Goal: Find specific page/section: Find specific page/section

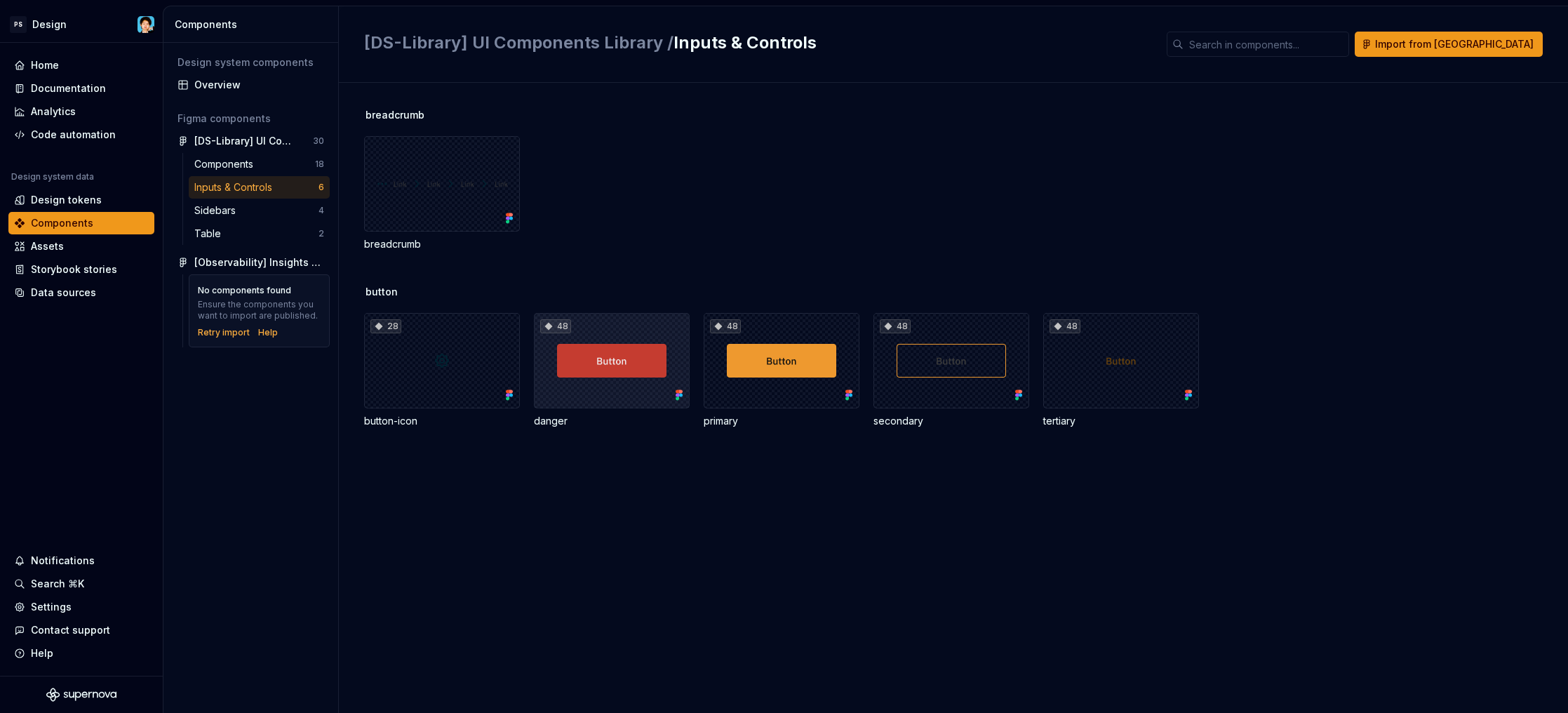
click at [563, 364] on div "48" at bounding box center [612, 360] width 156 height 96
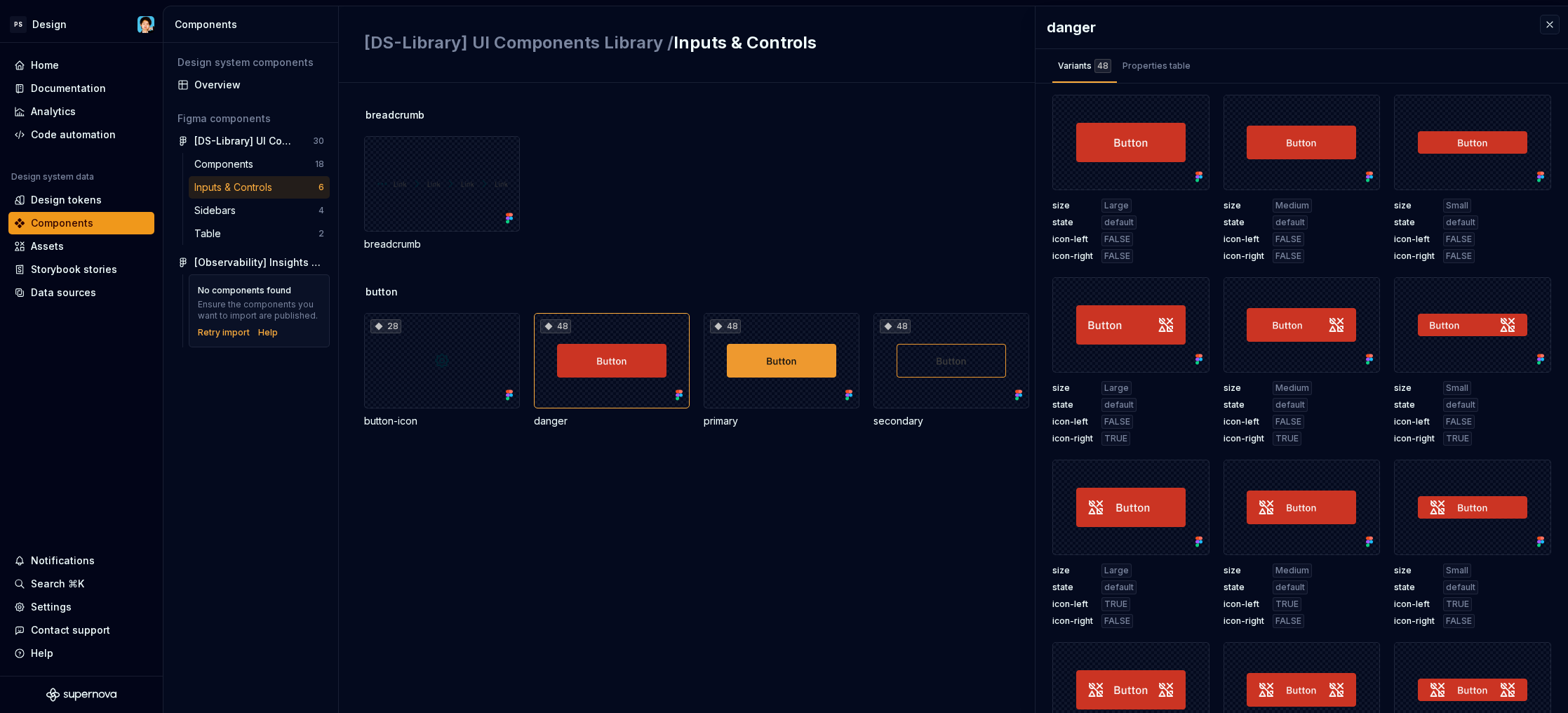
click at [780, 273] on div "breadcrumb breadcrumb" at bounding box center [966, 196] width 1204 height 177
click at [1166, 73] on div "Properties table" at bounding box center [1157, 66] width 80 height 22
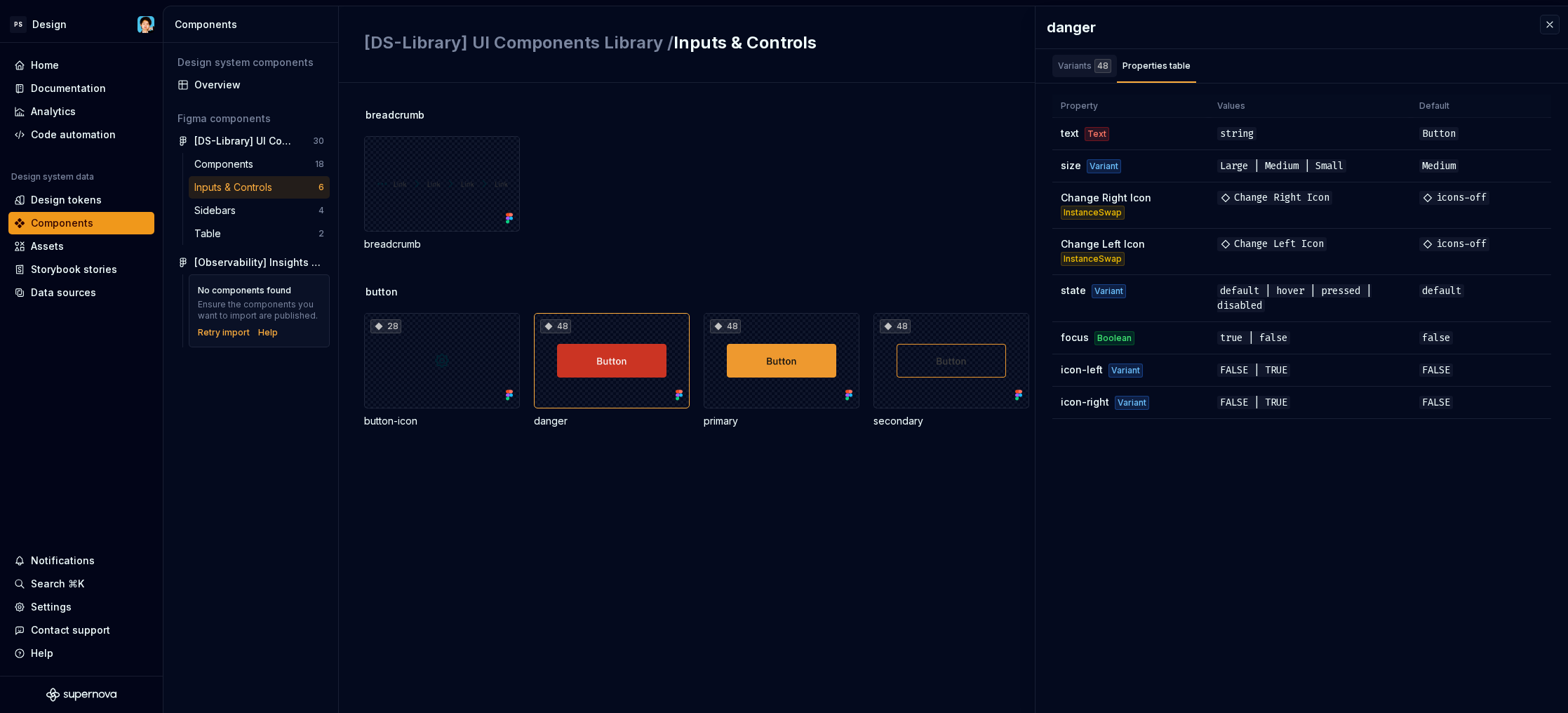
click at [1104, 68] on div "48" at bounding box center [1103, 65] width 17 height 14
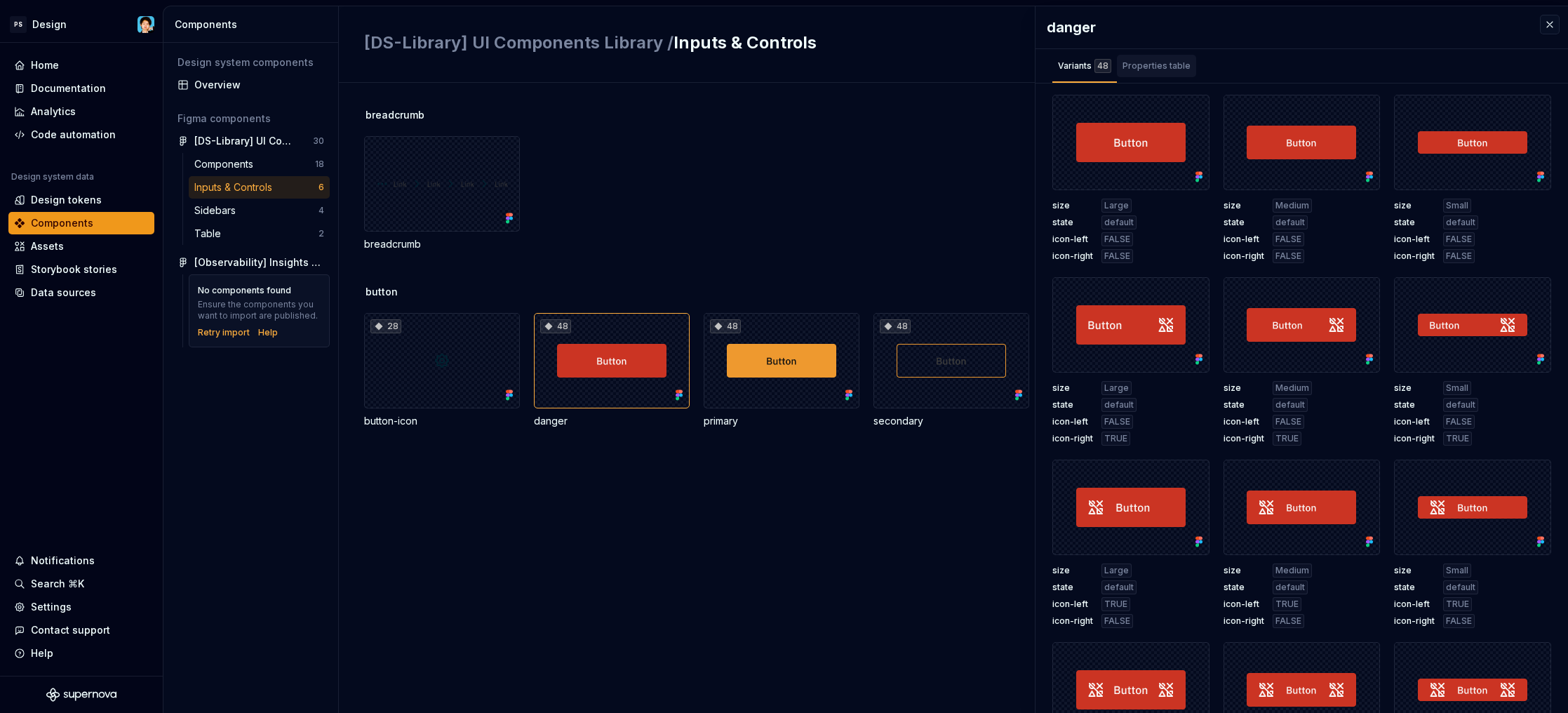
click at [1166, 71] on div "Properties table" at bounding box center [1157, 65] width 68 height 14
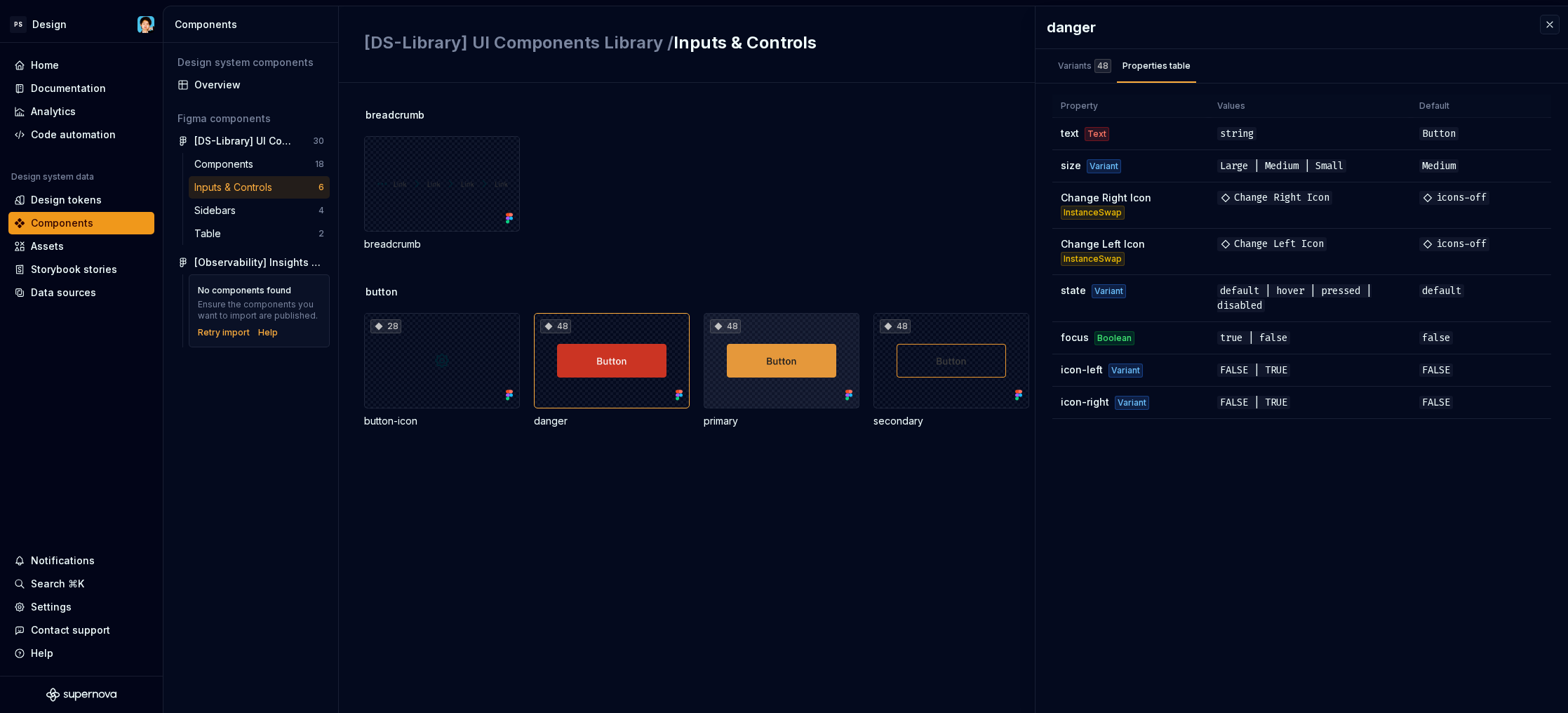
click at [801, 357] on div "48" at bounding box center [781, 360] width 156 height 96
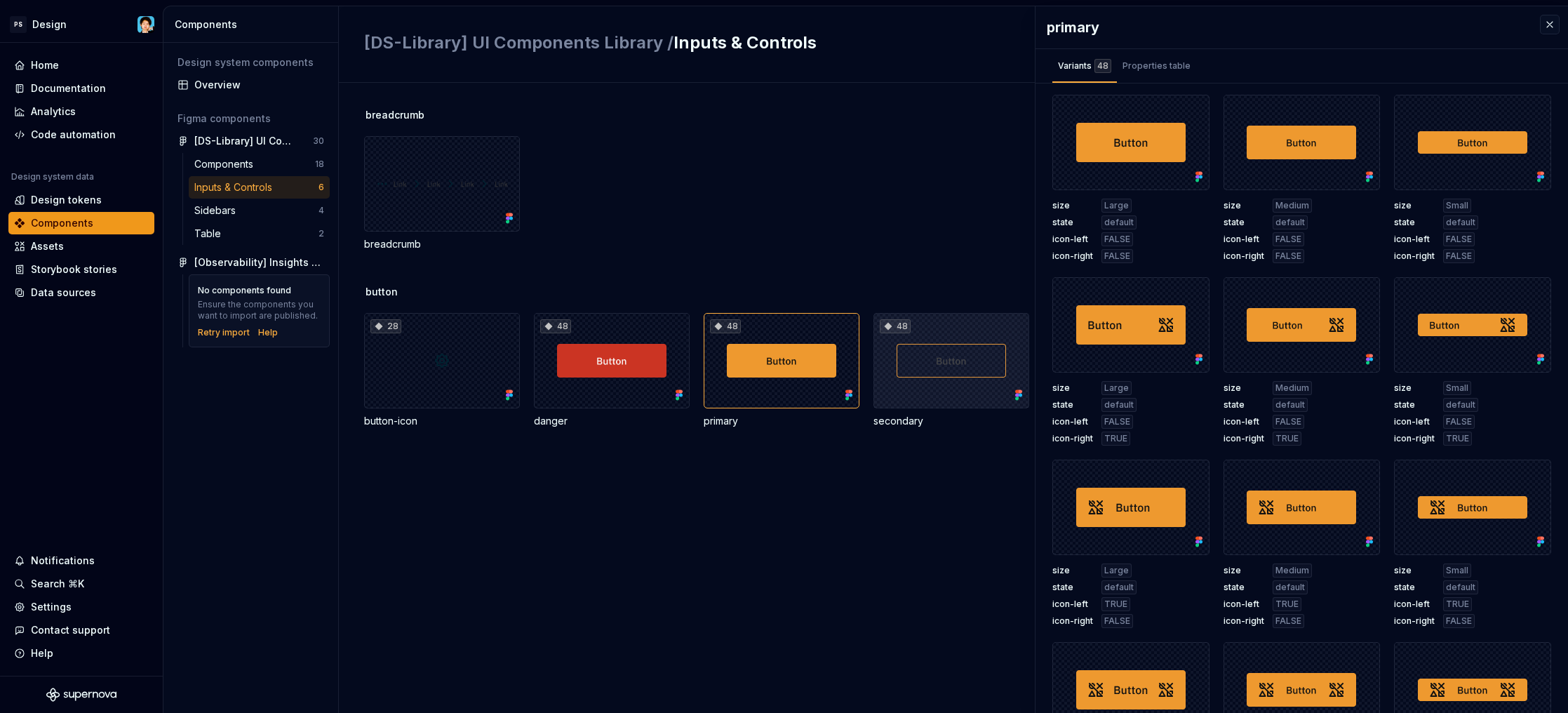
click at [891, 363] on div "48" at bounding box center [951, 360] width 156 height 96
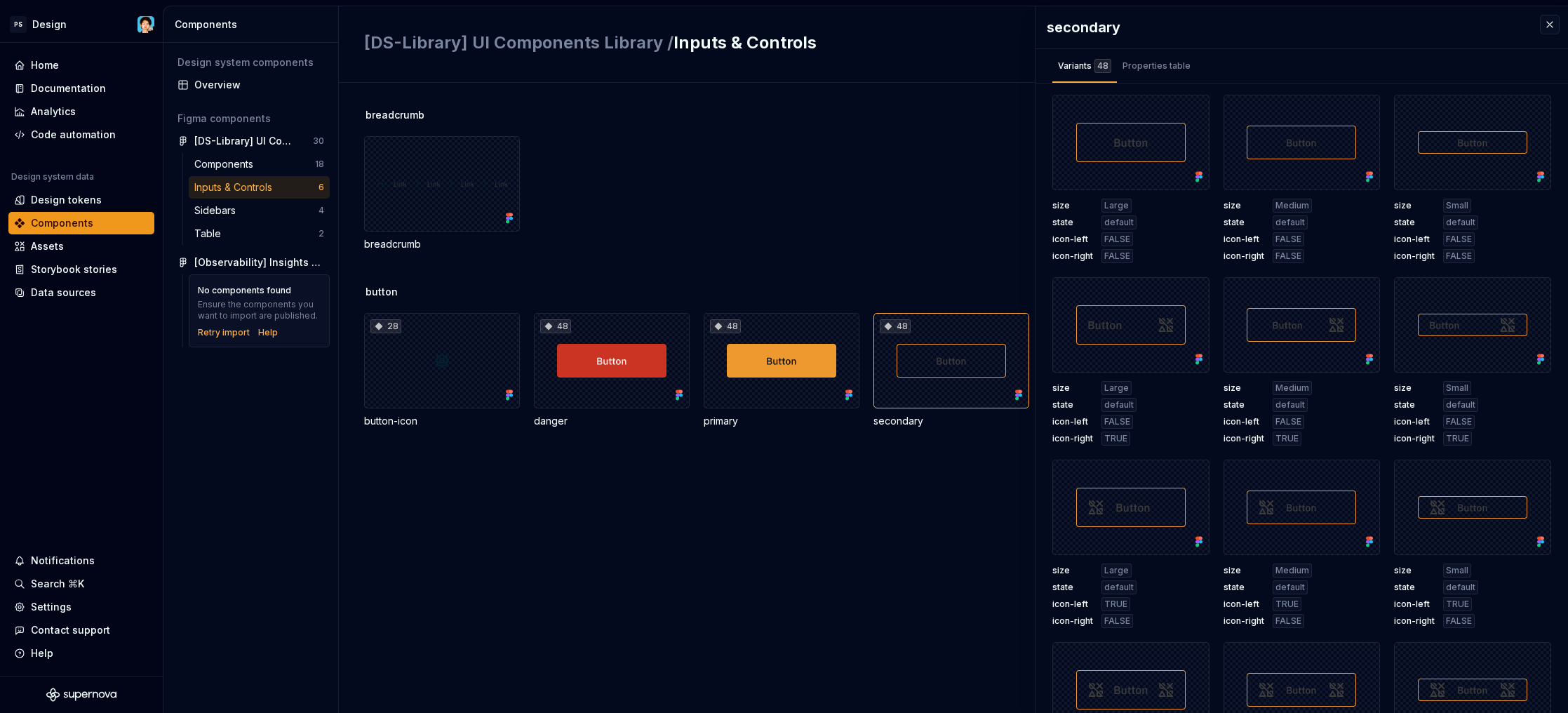
click at [730, 248] on div "breadcrumb" at bounding box center [966, 193] width 1204 height 115
click at [476, 342] on div "28" at bounding box center [442, 360] width 156 height 96
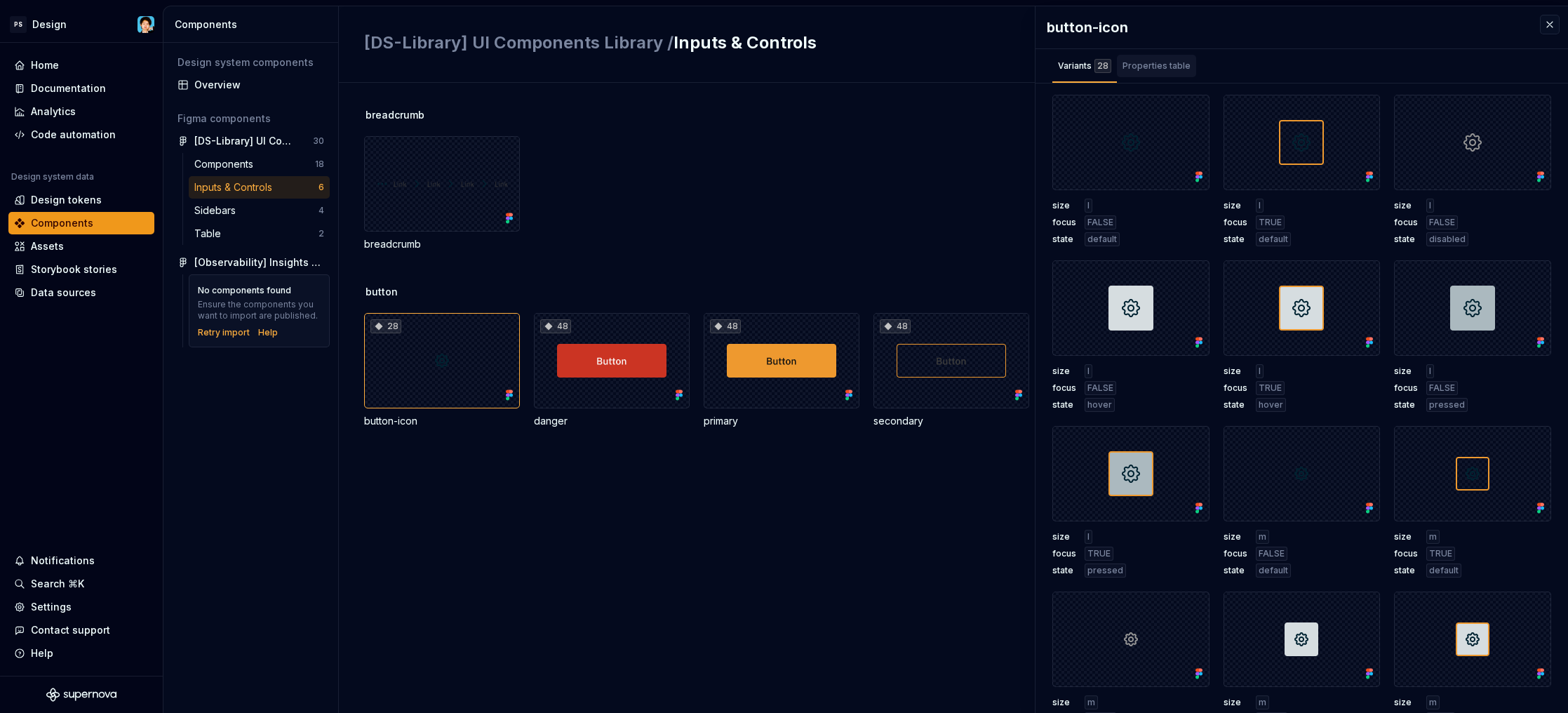
click at [1173, 69] on div "Properties table" at bounding box center [1157, 65] width 68 height 14
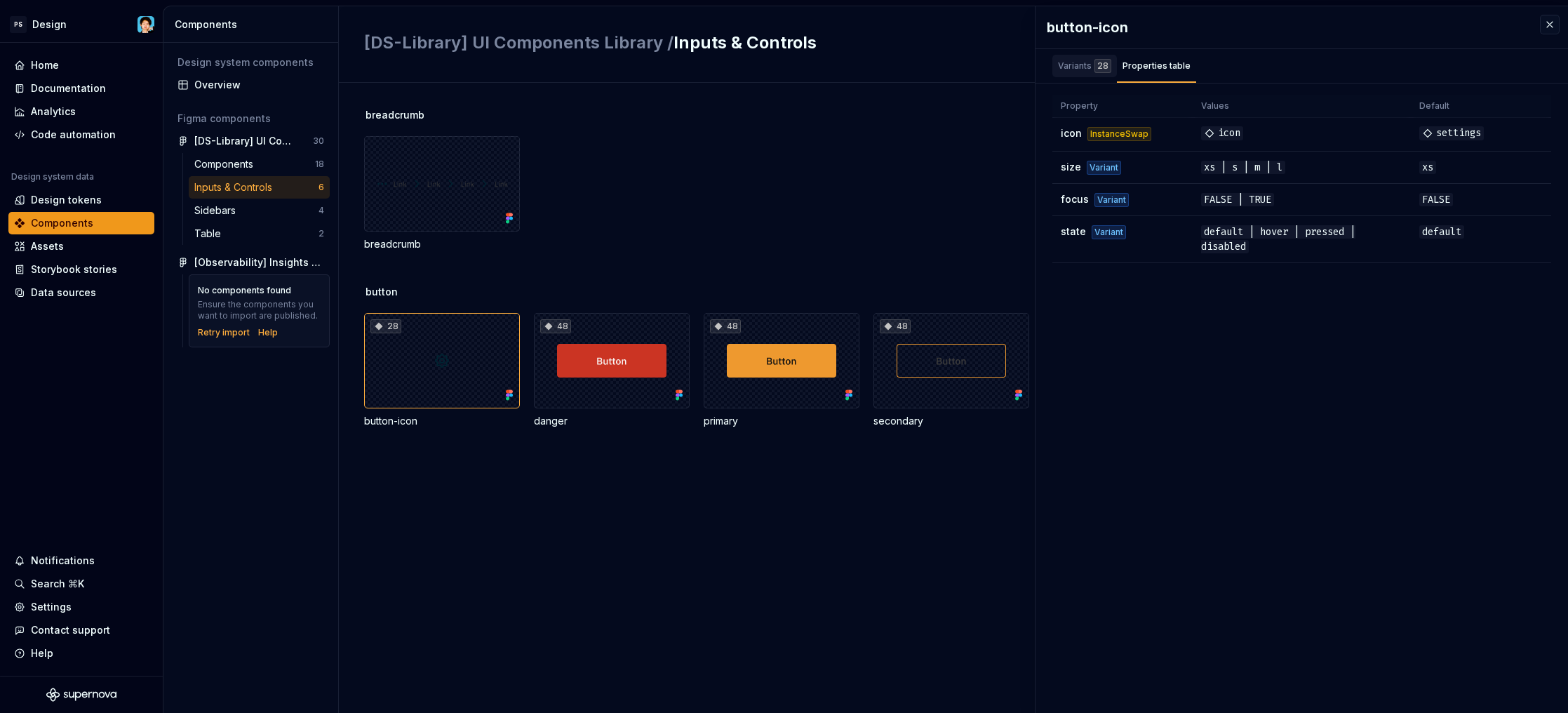
click at [1089, 64] on div "Variants 28" at bounding box center [1084, 65] width 54 height 14
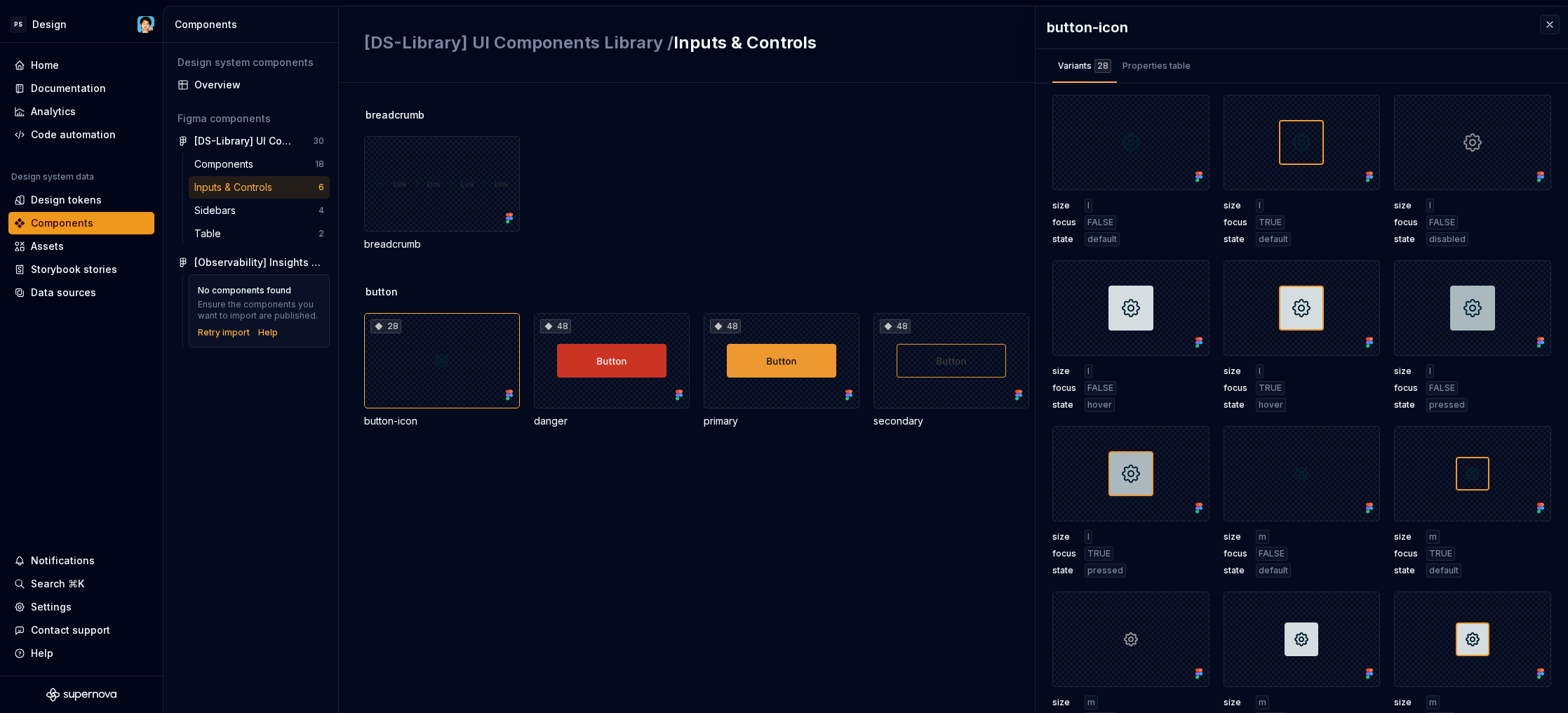
click at [608, 201] on div "breadcrumb" at bounding box center [966, 193] width 1204 height 115
click at [56, 245] on div "Assets" at bounding box center [48, 245] width 33 height 14
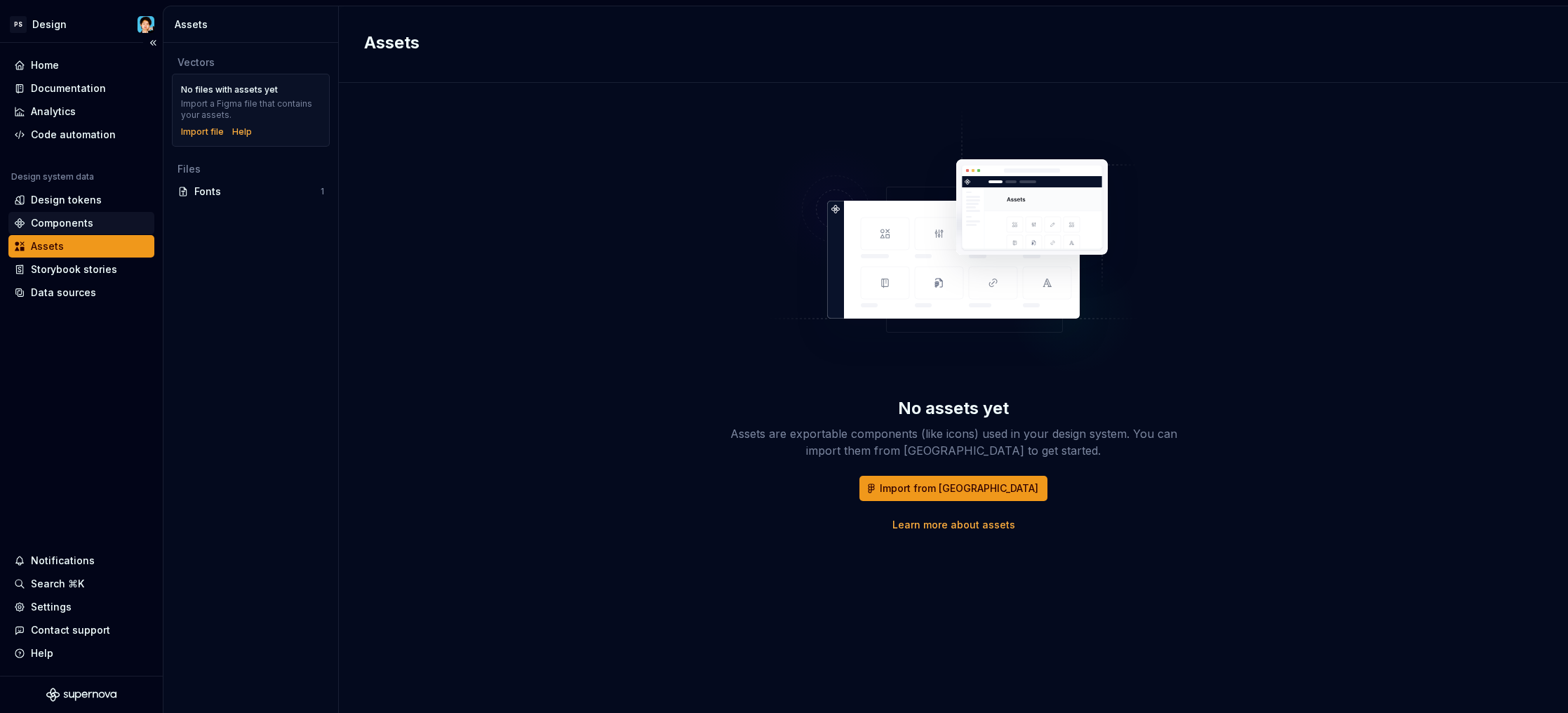
click at [75, 227] on div "Components" at bounding box center [62, 222] width 62 height 14
